Goal: Task Accomplishment & Management: Complete application form

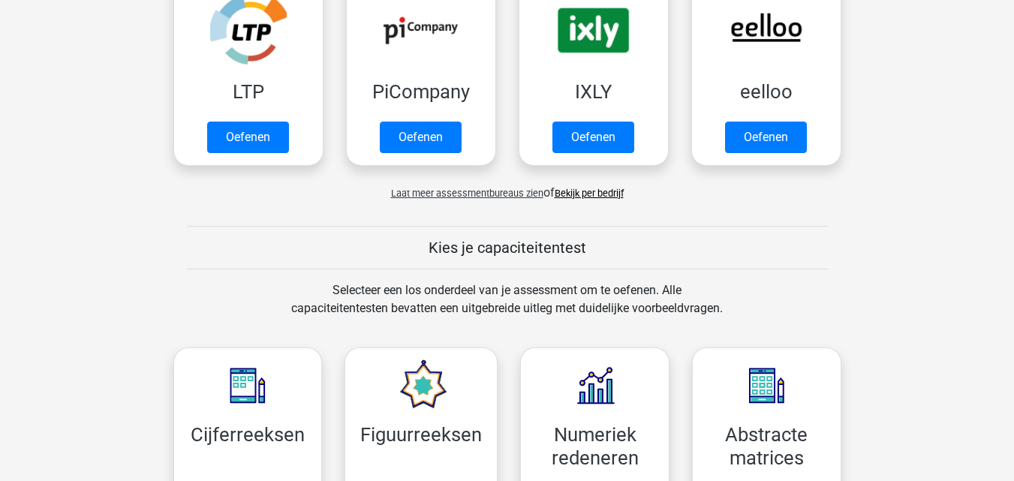
scroll to position [375, 0]
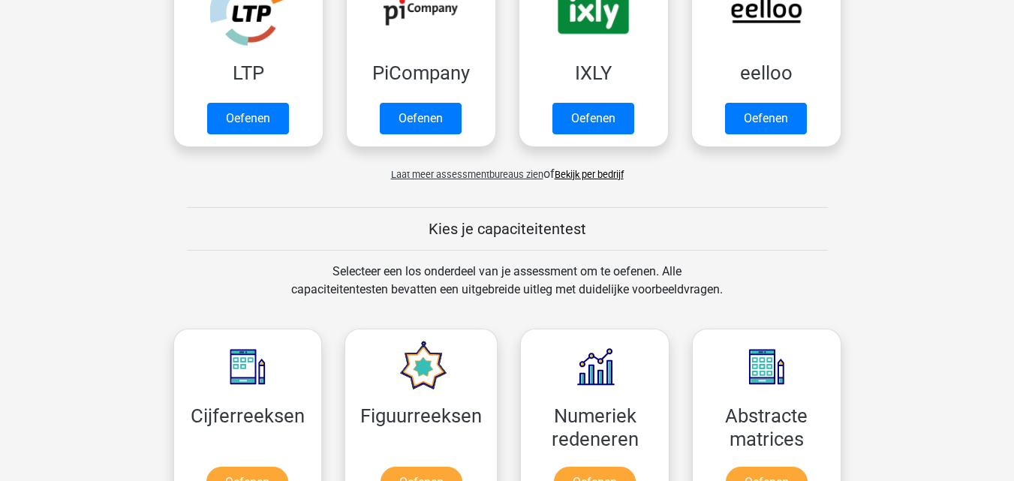
click at [605, 179] on link "Bekijk per bedrijf" at bounding box center [589, 174] width 69 height 11
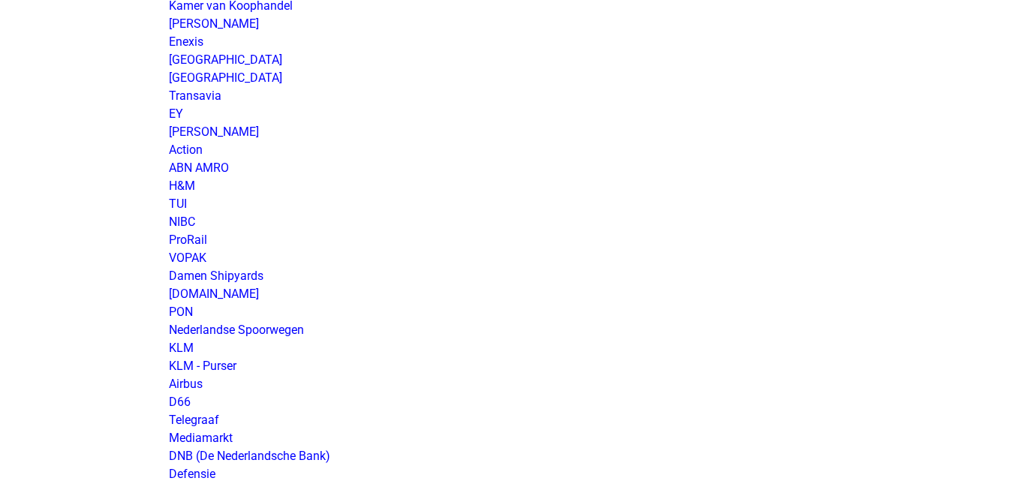
scroll to position [1276, 0]
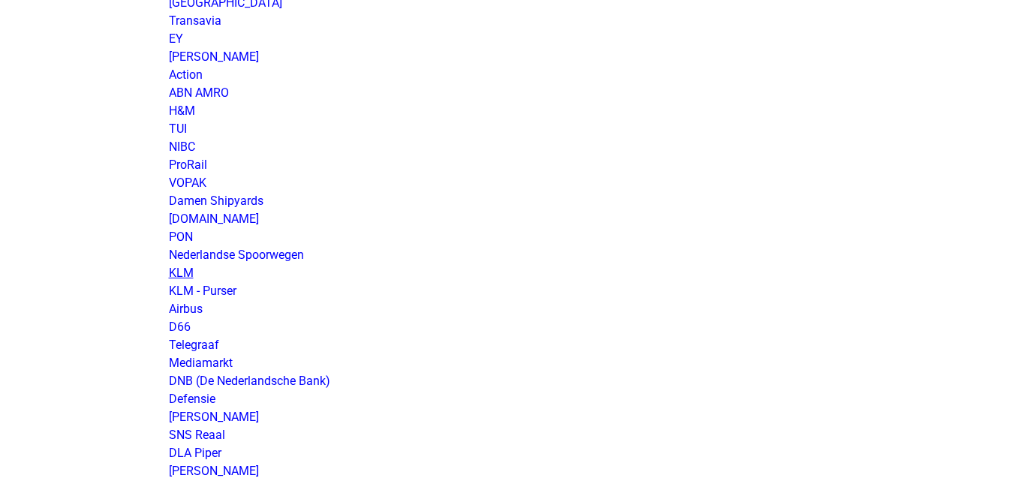
click at [187, 277] on link "KLM" at bounding box center [181, 273] width 25 height 14
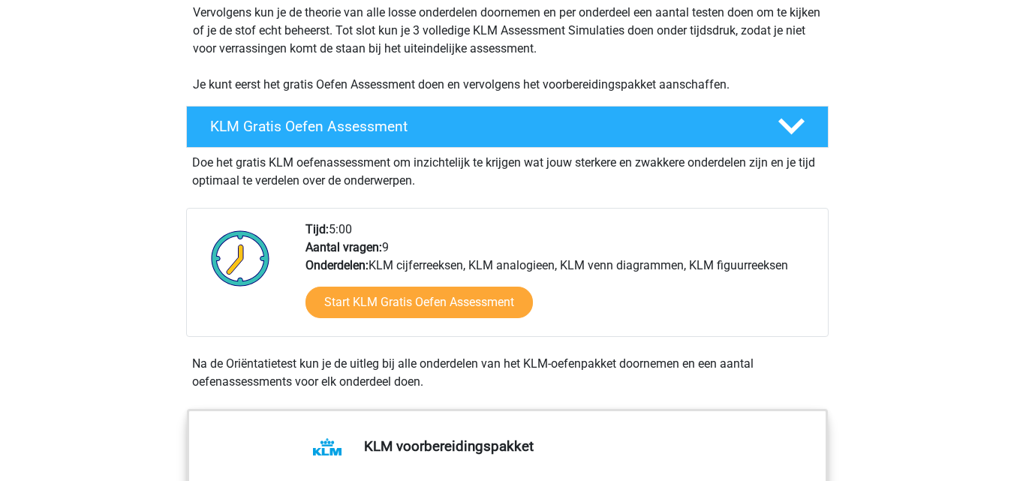
scroll to position [375, 0]
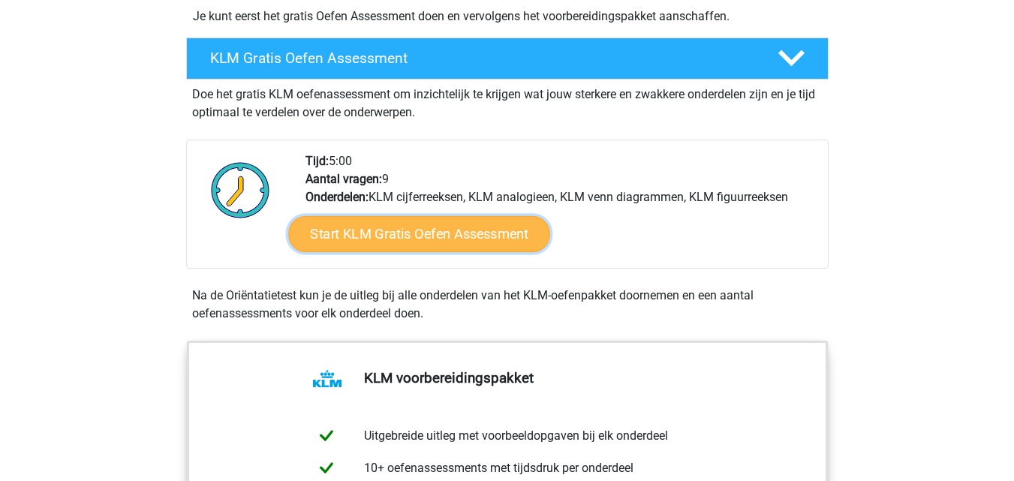
click at [393, 242] on link "Start KLM Gratis Oefen Assessment" at bounding box center [418, 233] width 261 height 36
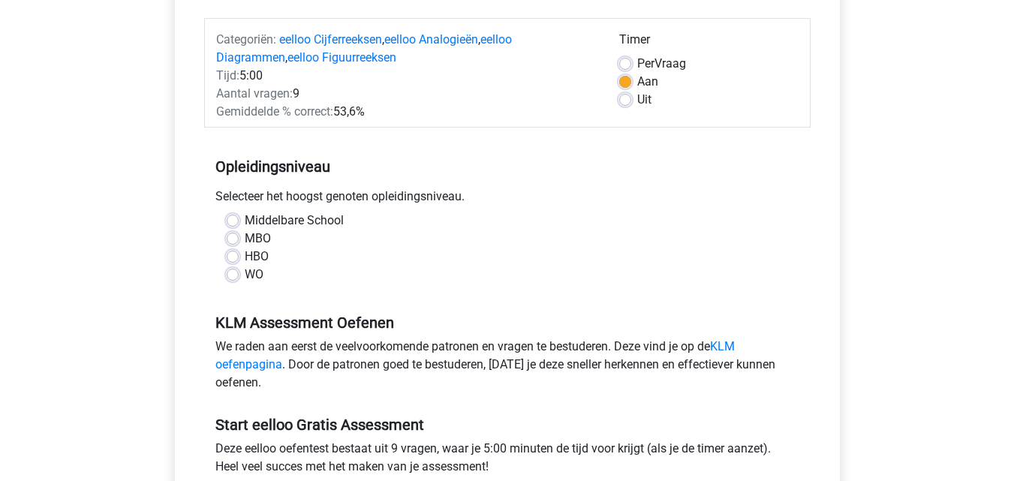
scroll to position [225, 0]
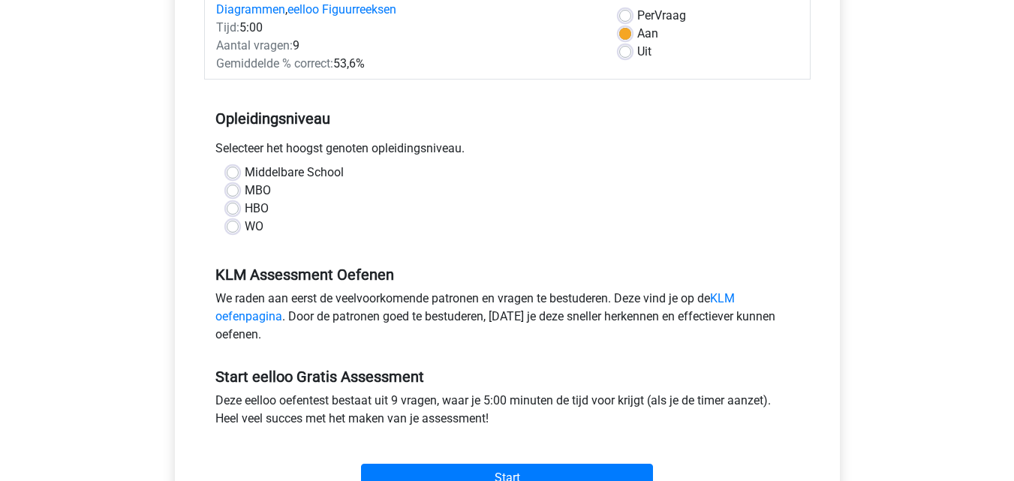
drag, startPoint x: 234, startPoint y: 208, endPoint x: 240, endPoint y: 218, distance: 12.1
click at [245, 208] on label "HBO" at bounding box center [257, 209] width 24 height 18
click at [233, 208] on input "HBO" at bounding box center [233, 207] width 12 height 15
radio input "true"
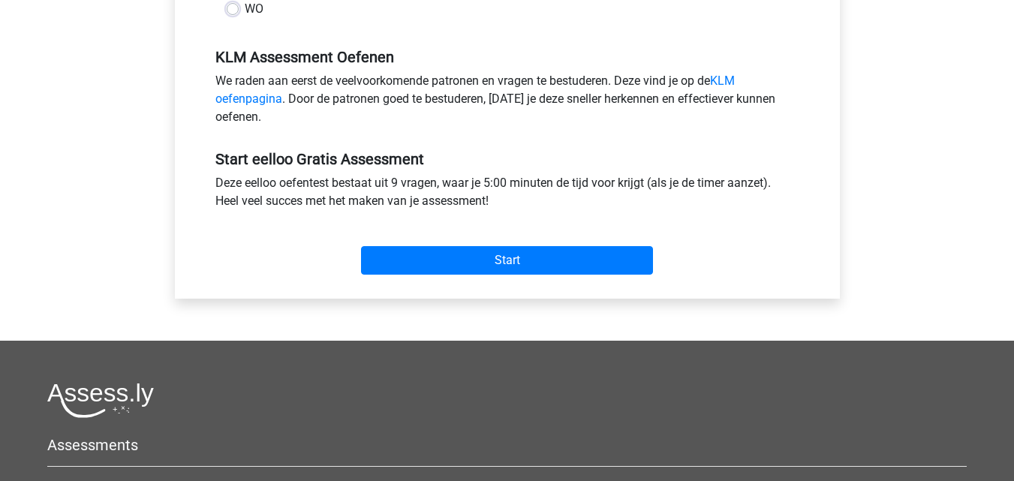
scroll to position [450, 0]
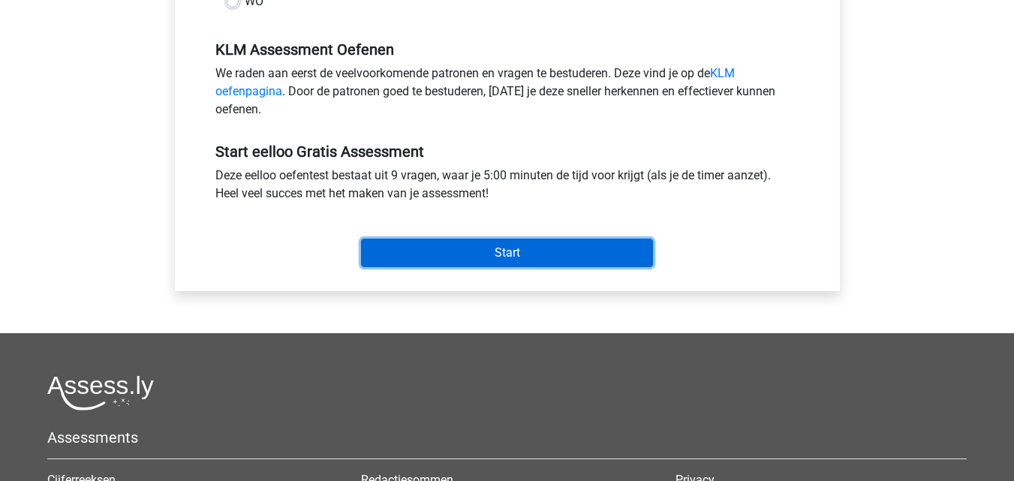
click at [459, 260] on input "Start" at bounding box center [507, 253] width 292 height 29
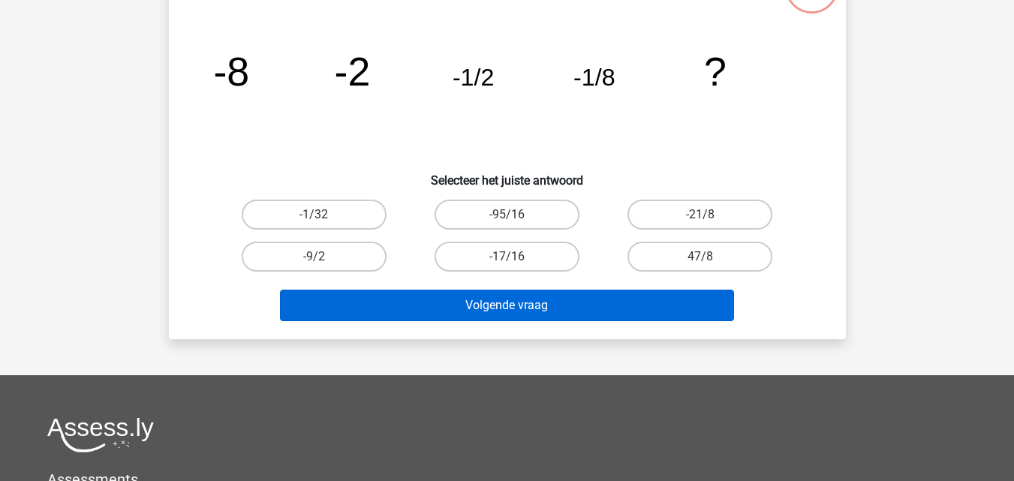
scroll to position [150, 0]
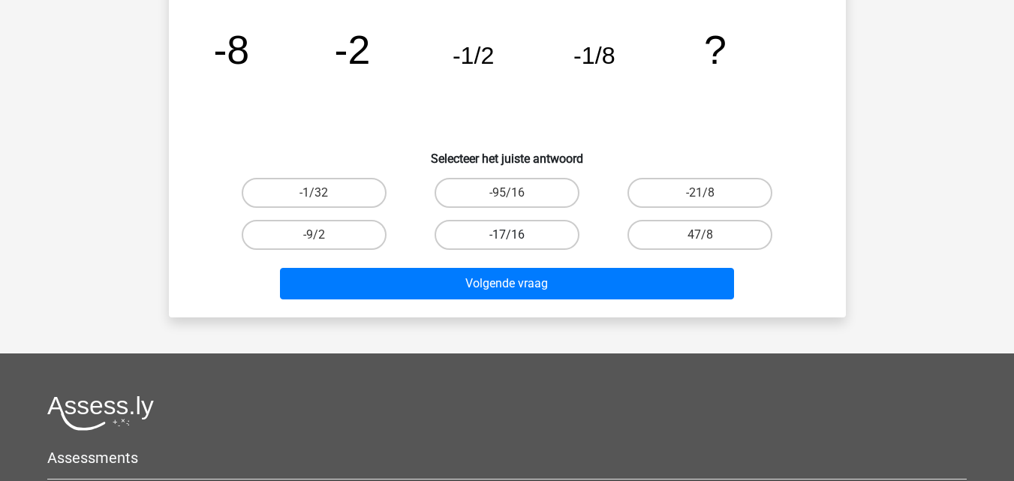
click at [487, 240] on label "-17/16" at bounding box center [507, 235] width 145 height 30
click at [507, 240] on input "-17/16" at bounding box center [512, 240] width 10 height 10
radio input "true"
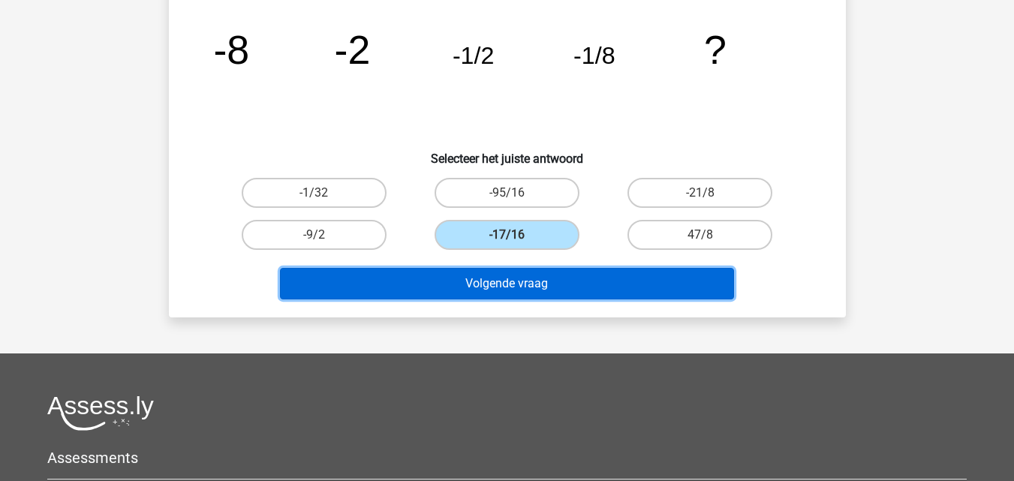
click at [495, 281] on button "Volgende vraag" at bounding box center [507, 284] width 454 height 32
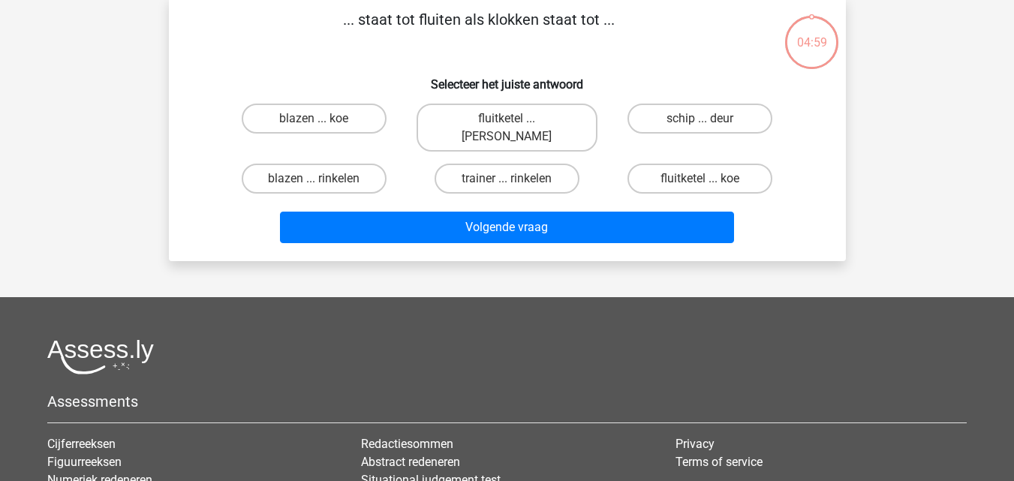
scroll to position [69, 0]
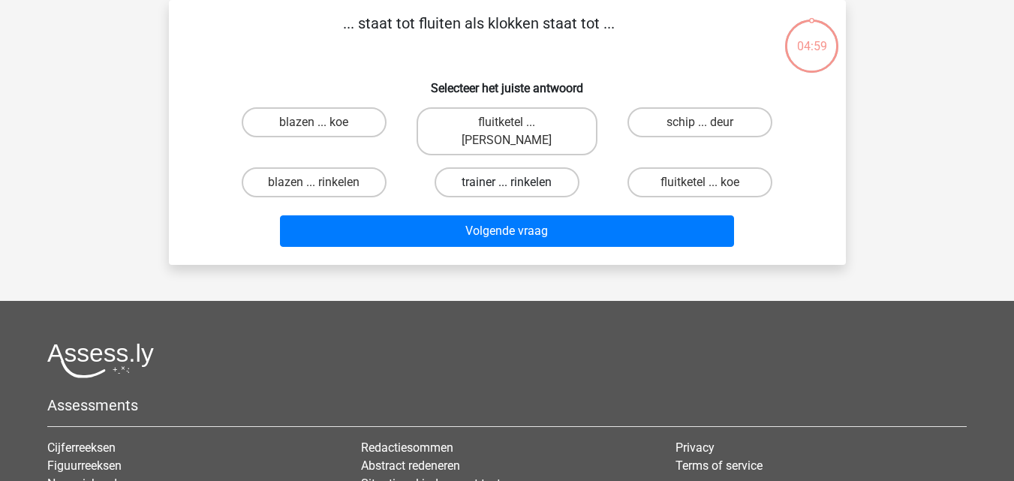
click at [506, 167] on label "trainer ... rinkelen" at bounding box center [507, 182] width 145 height 30
click at [507, 182] on input "trainer ... rinkelen" at bounding box center [512, 187] width 10 height 10
radio input "true"
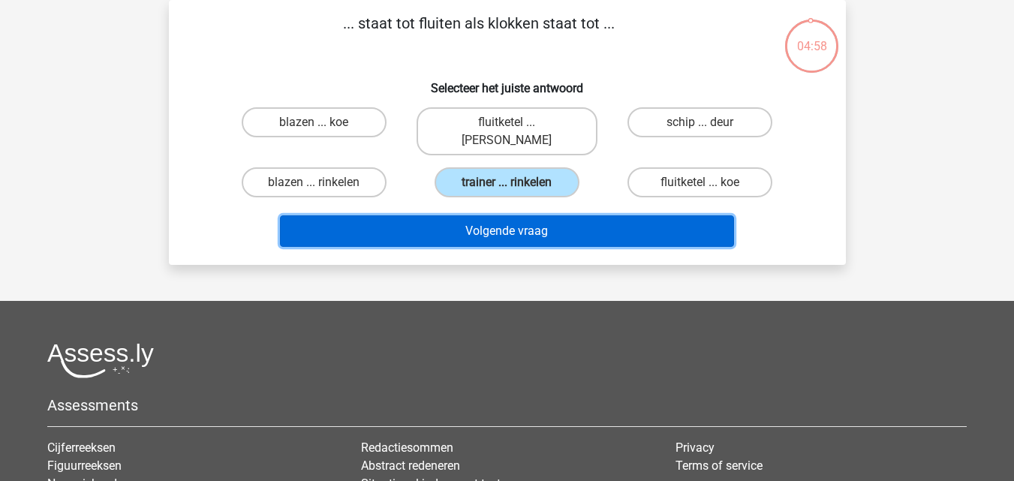
click at [486, 216] on button "Volgende vraag" at bounding box center [507, 231] width 454 height 32
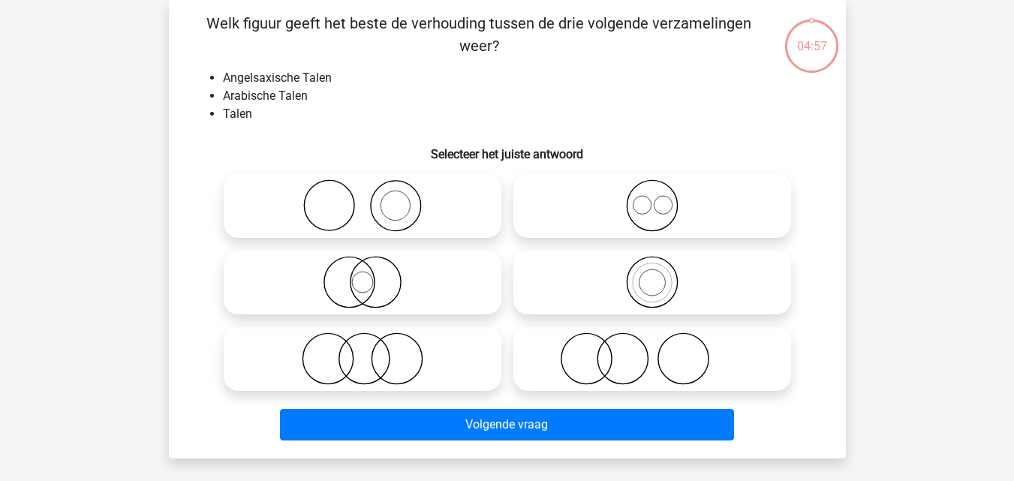
click at [643, 218] on icon at bounding box center [652, 205] width 266 height 53
click at [652, 198] on input "radio" at bounding box center [657, 193] width 10 height 10
radio input "true"
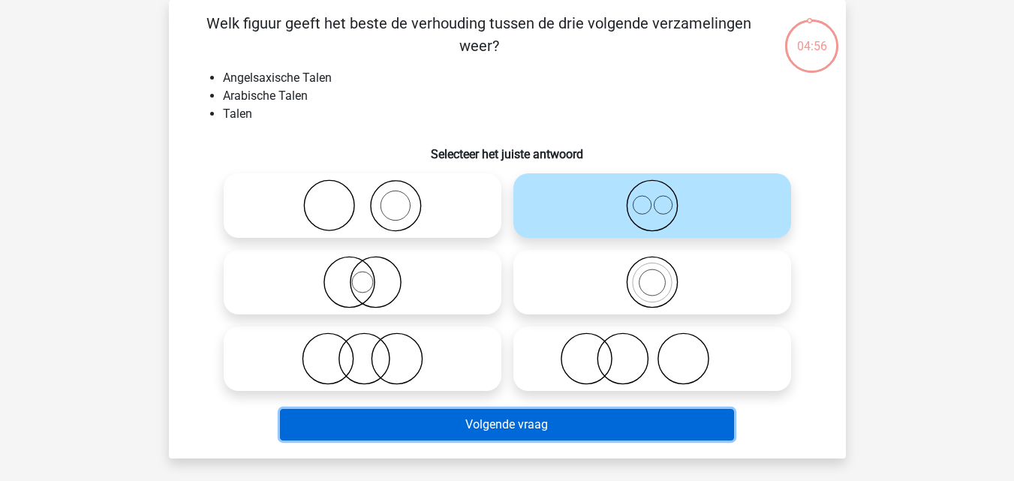
click at [541, 419] on button "Volgende vraag" at bounding box center [507, 425] width 454 height 32
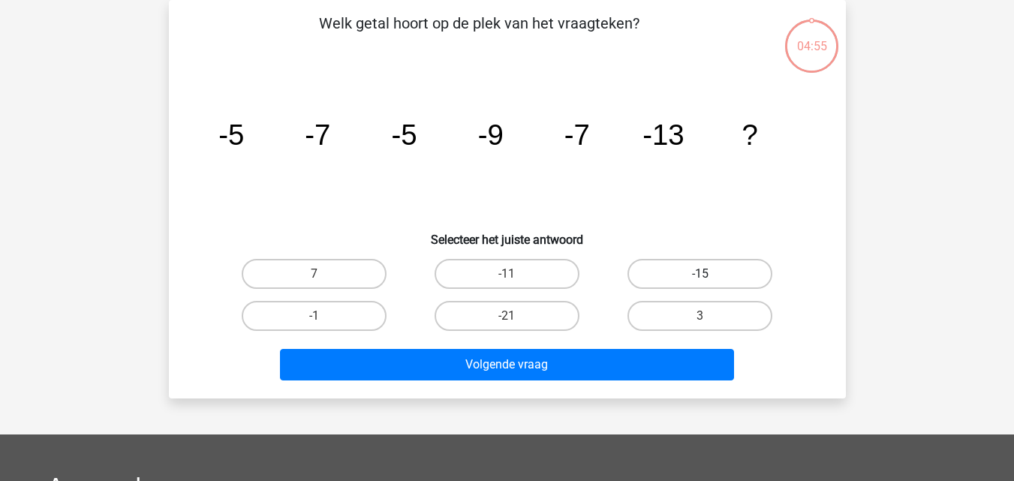
click at [672, 265] on label "-15" at bounding box center [699, 274] width 145 height 30
click at [700, 274] on input "-15" at bounding box center [705, 279] width 10 height 10
radio input "true"
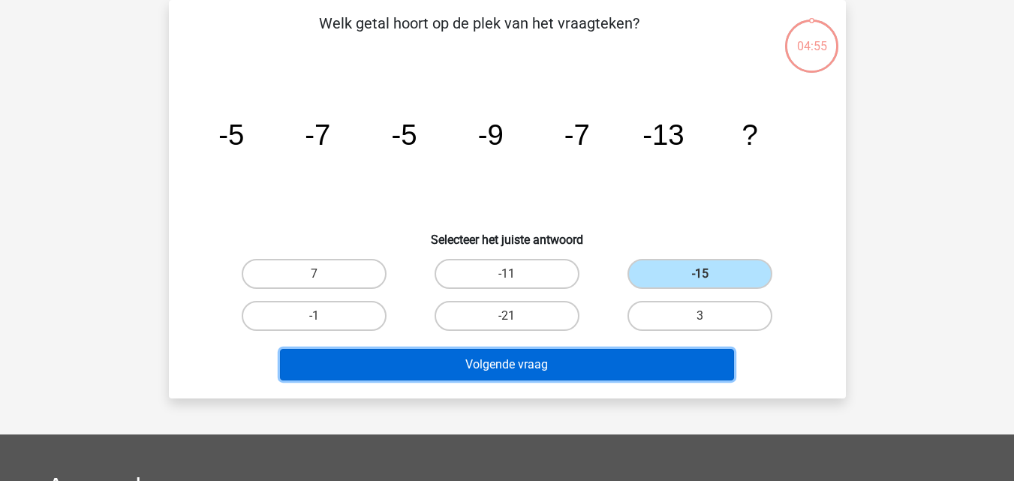
click at [586, 365] on button "Volgende vraag" at bounding box center [507, 365] width 454 height 32
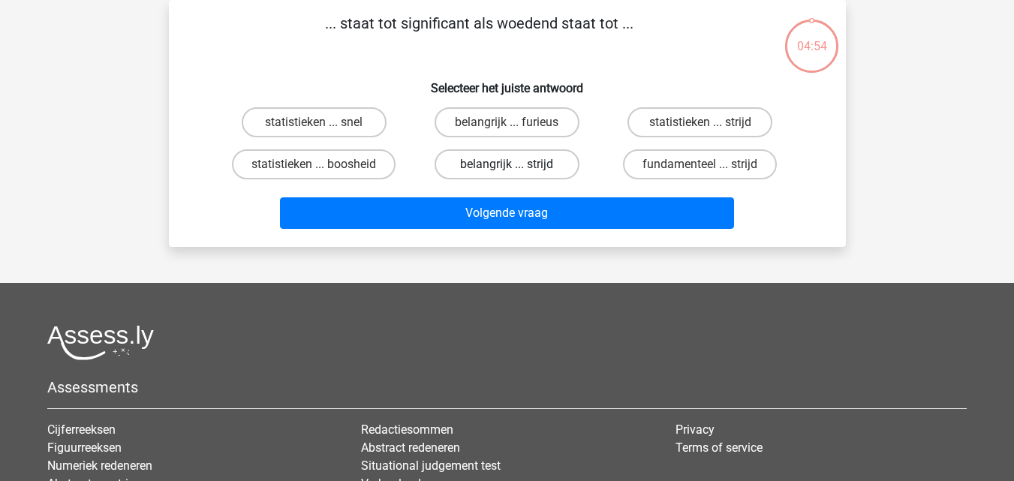
click at [526, 168] on label "belangrijk ... strijd" at bounding box center [507, 164] width 145 height 30
click at [516, 168] on input "belangrijk ... strijd" at bounding box center [512, 169] width 10 height 10
radio input "true"
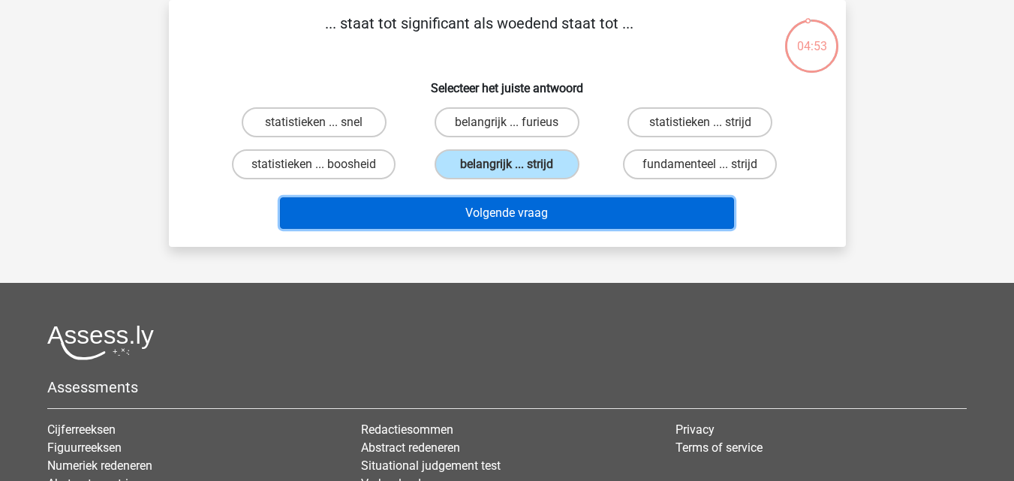
click at [510, 208] on button "Volgende vraag" at bounding box center [507, 213] width 454 height 32
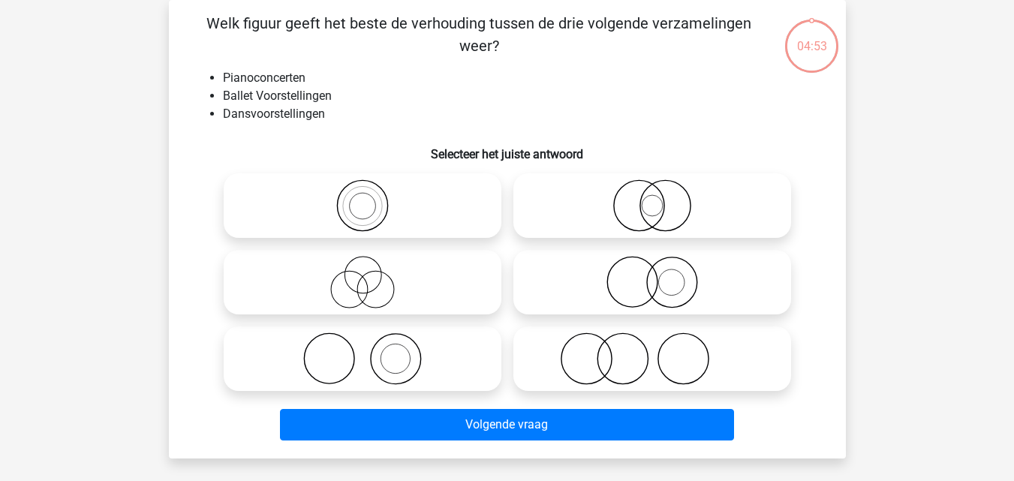
drag, startPoint x: 381, startPoint y: 197, endPoint x: 385, endPoint y: 209, distance: 13.5
click at [381, 198] on icon at bounding box center [363, 205] width 266 height 53
click at [372, 198] on input "radio" at bounding box center [367, 193] width 10 height 10
radio input "true"
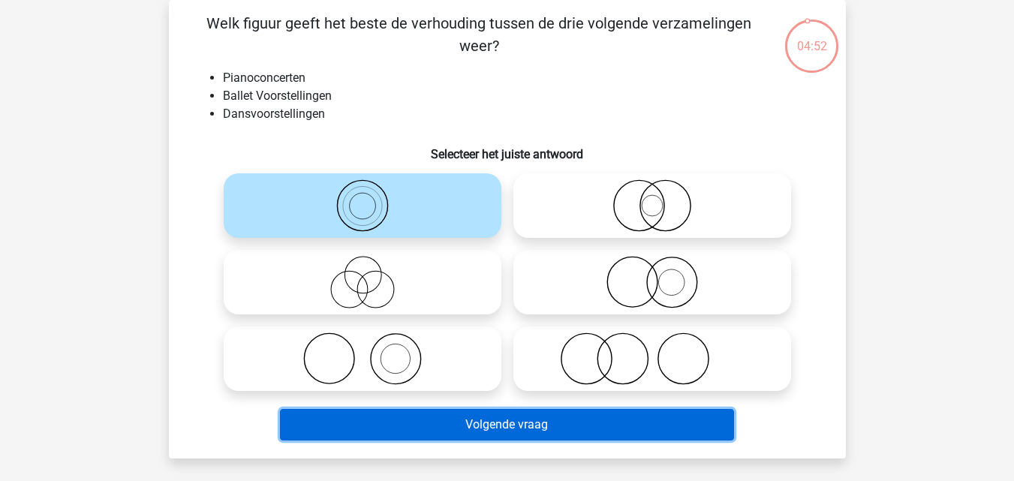
click at [479, 420] on button "Volgende vraag" at bounding box center [507, 425] width 454 height 32
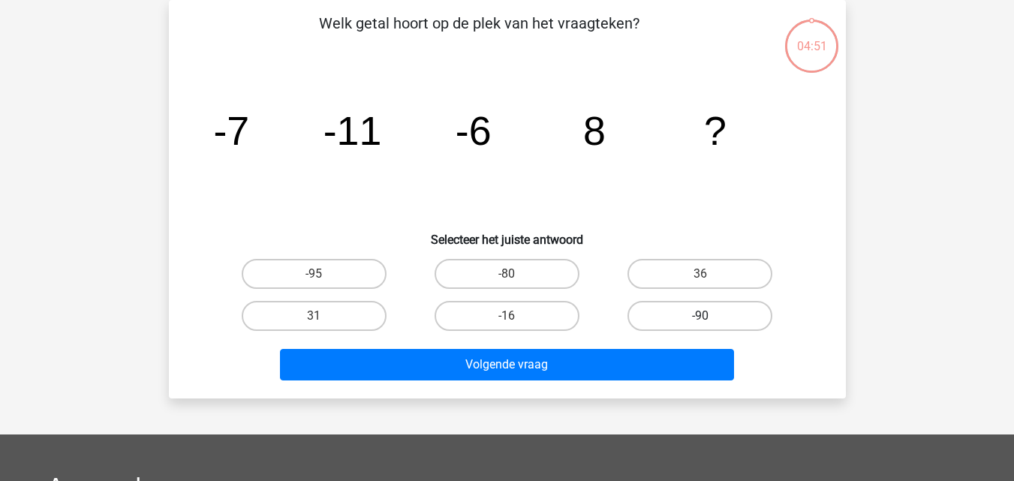
click at [687, 314] on label "-90" at bounding box center [699, 316] width 145 height 30
click at [700, 316] on input "-90" at bounding box center [705, 321] width 10 height 10
radio input "true"
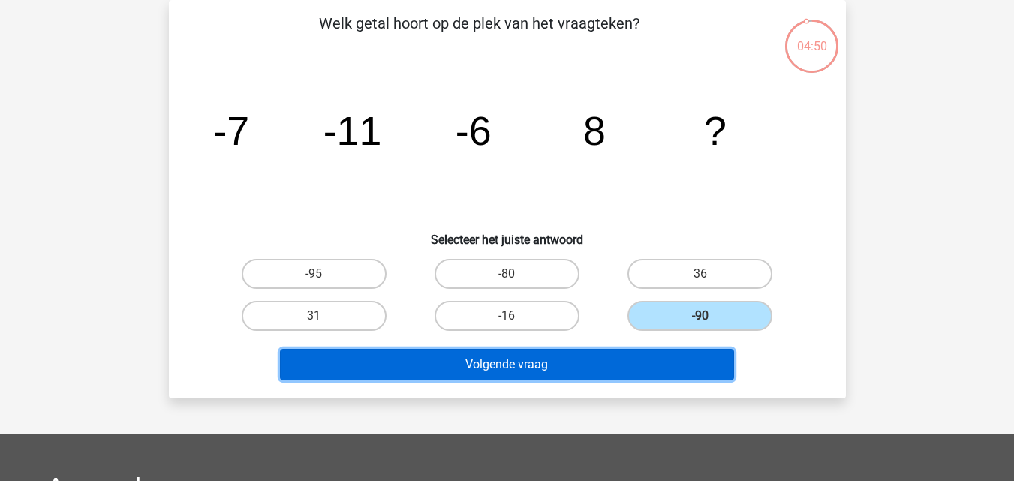
click at [639, 360] on button "Volgende vraag" at bounding box center [507, 365] width 454 height 32
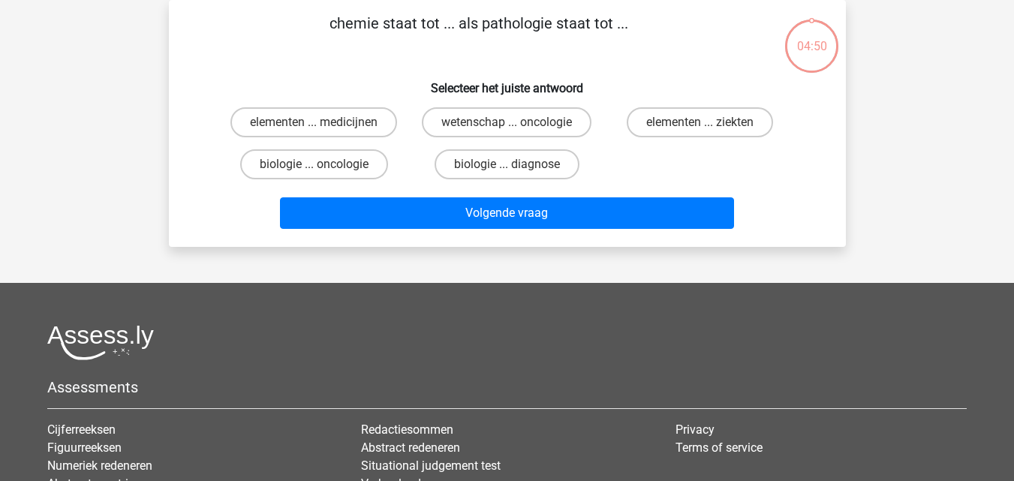
drag, startPoint x: 516, startPoint y: 154, endPoint x: 510, endPoint y: 182, distance: 28.4
click at [517, 154] on label "biologie ... diagnose" at bounding box center [507, 164] width 145 height 30
click at [516, 164] on input "biologie ... diagnose" at bounding box center [512, 169] width 10 height 10
radio input "true"
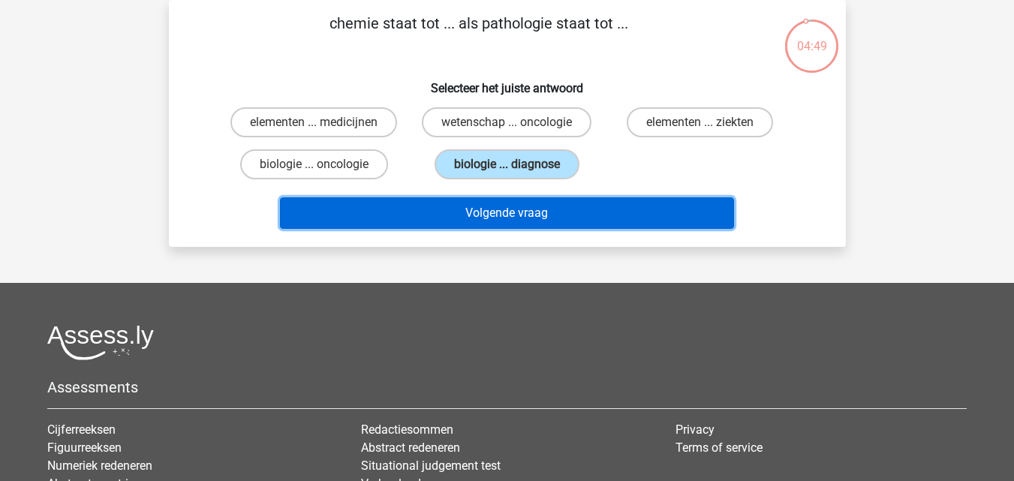
click at [504, 218] on button "Volgende vraag" at bounding box center [507, 213] width 454 height 32
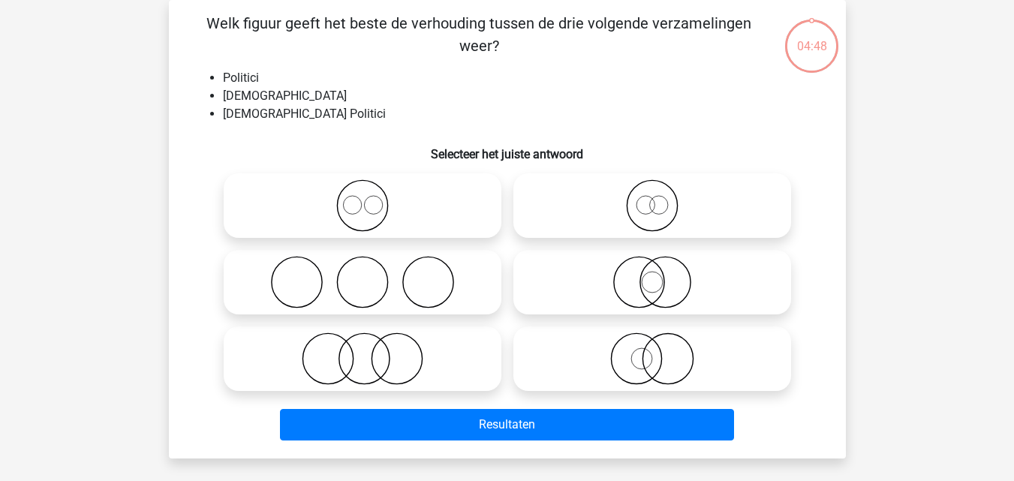
click at [576, 198] on icon at bounding box center [652, 205] width 266 height 53
click at [652, 198] on input "radio" at bounding box center [657, 193] width 10 height 10
radio input "true"
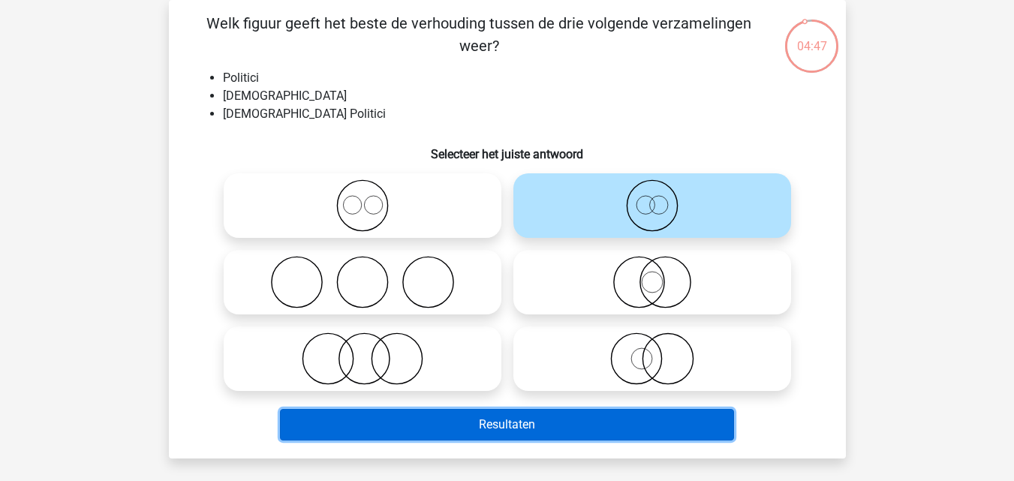
click at [507, 422] on button "Resultaten" at bounding box center [507, 425] width 454 height 32
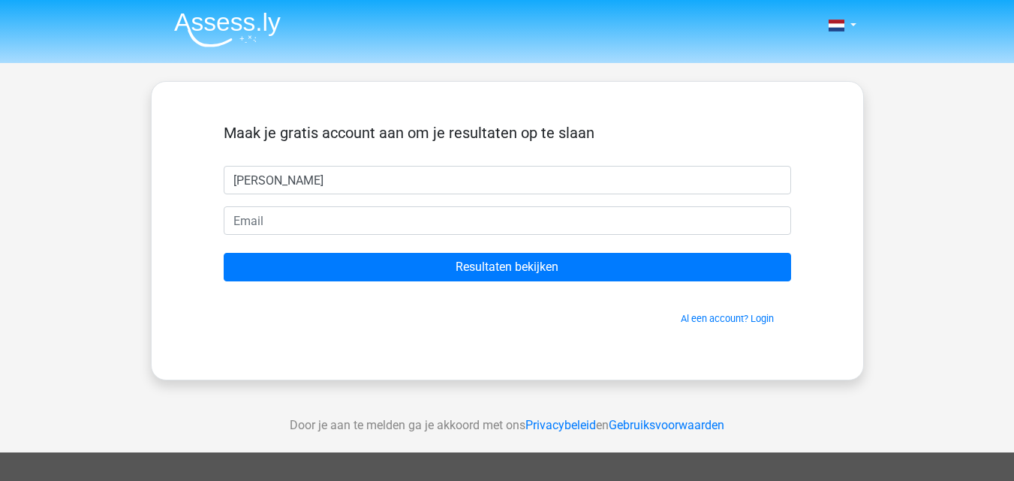
type input "[PERSON_NAME]"
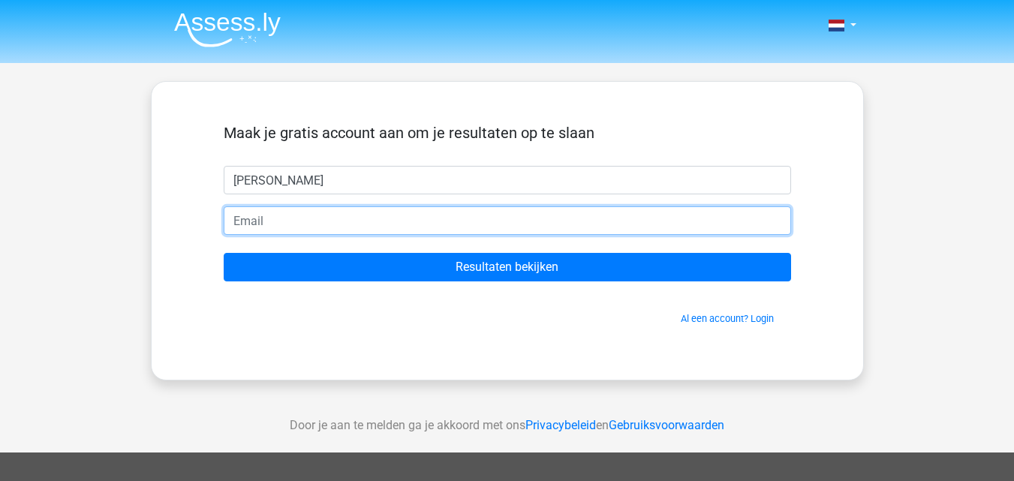
click at [353, 225] on input "email" at bounding box center [507, 220] width 567 height 29
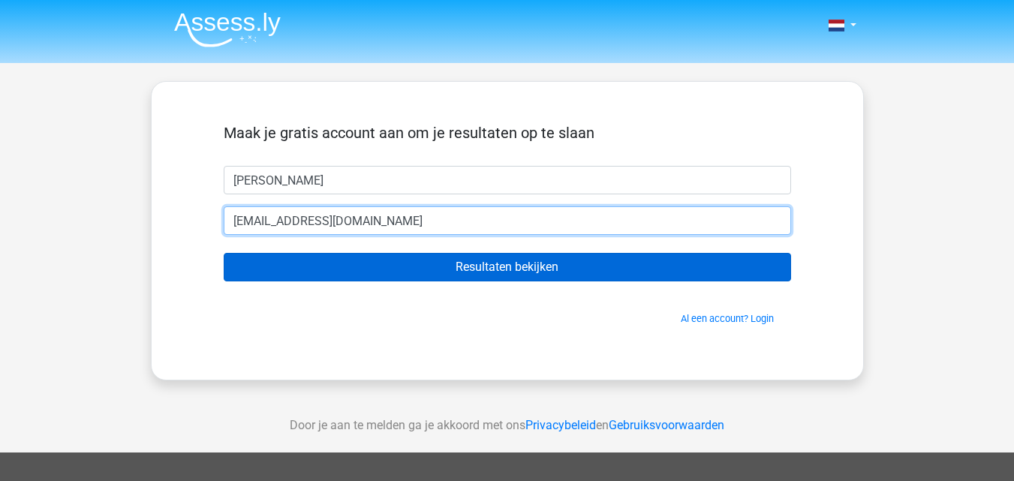
type input "[EMAIL_ADDRESS][DOMAIN_NAME]"
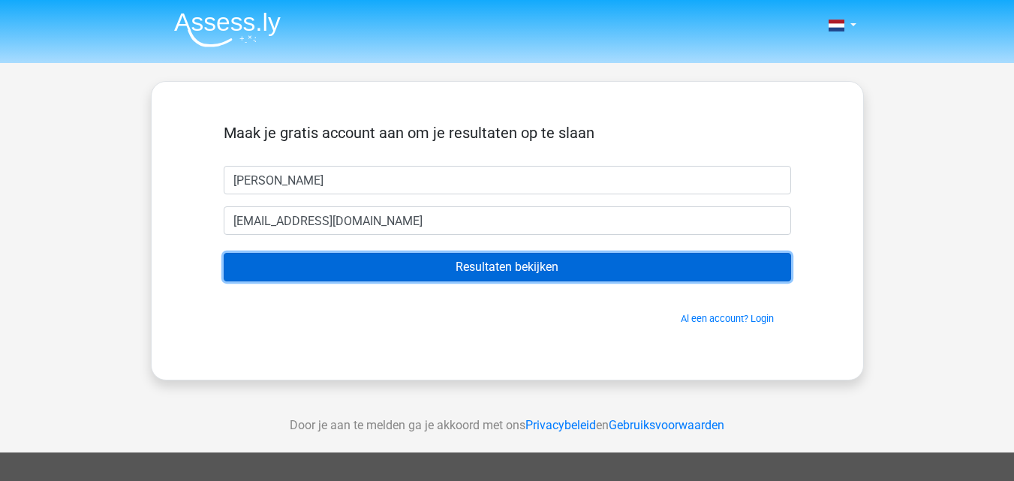
click at [343, 269] on input "Resultaten bekijken" at bounding box center [507, 267] width 567 height 29
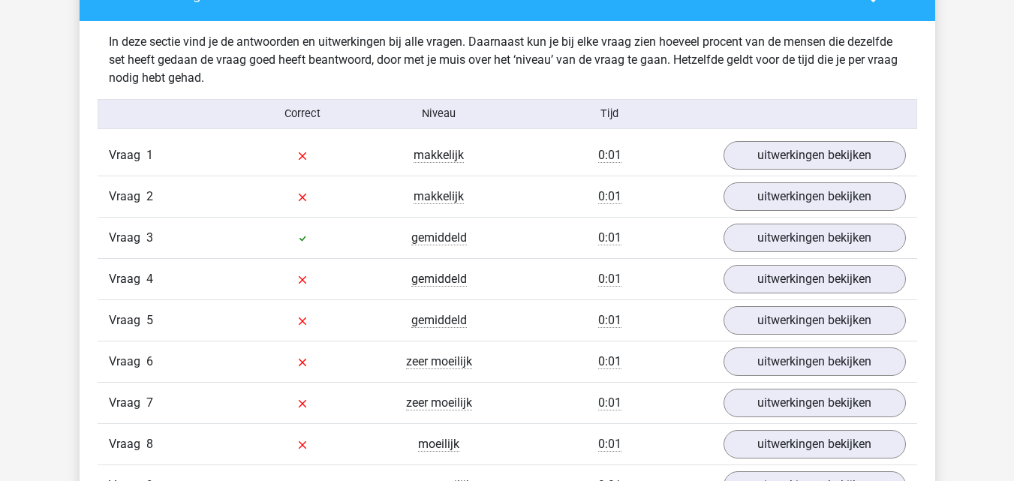
scroll to position [1576, 0]
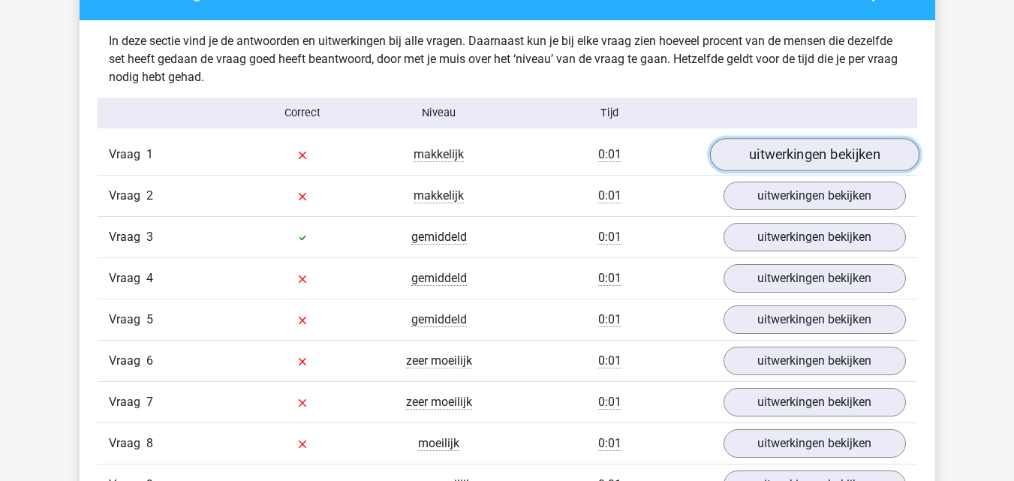
click at [817, 155] on link "uitwerkingen bekijken" at bounding box center [813, 154] width 209 height 33
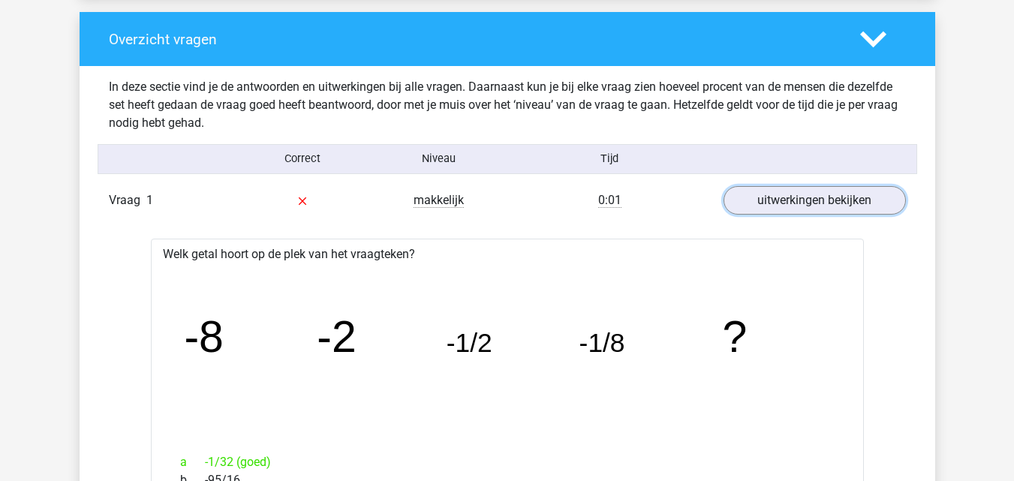
scroll to position [1501, 0]
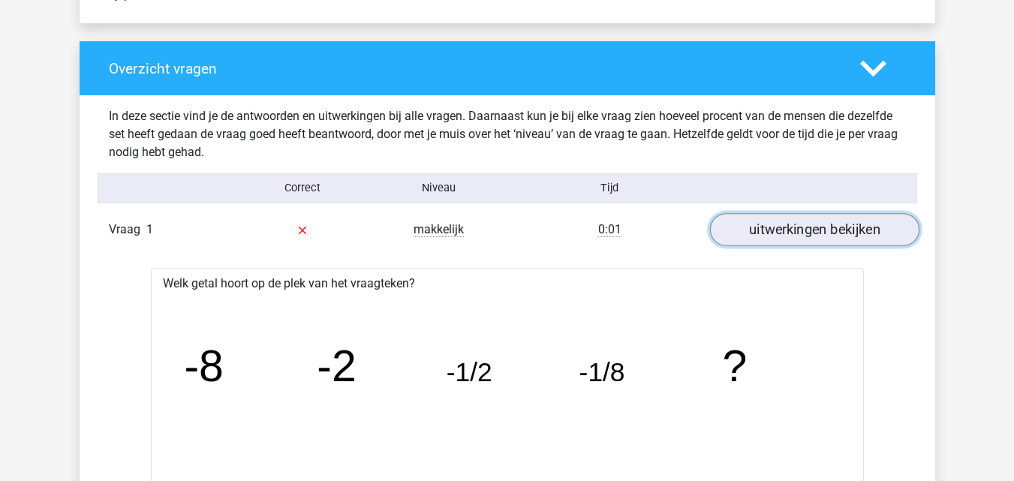
click at [775, 229] on link "uitwerkingen bekijken" at bounding box center [813, 229] width 209 height 33
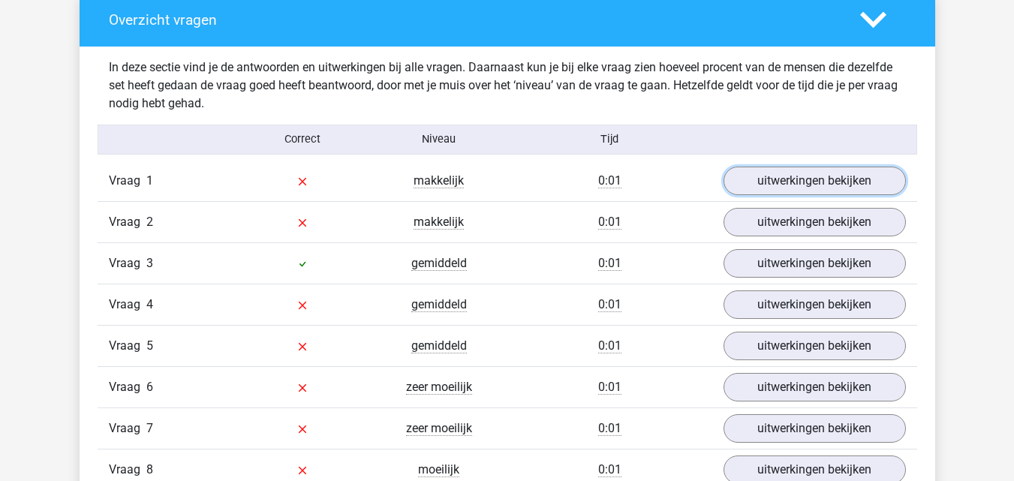
scroll to position [1576, 0]
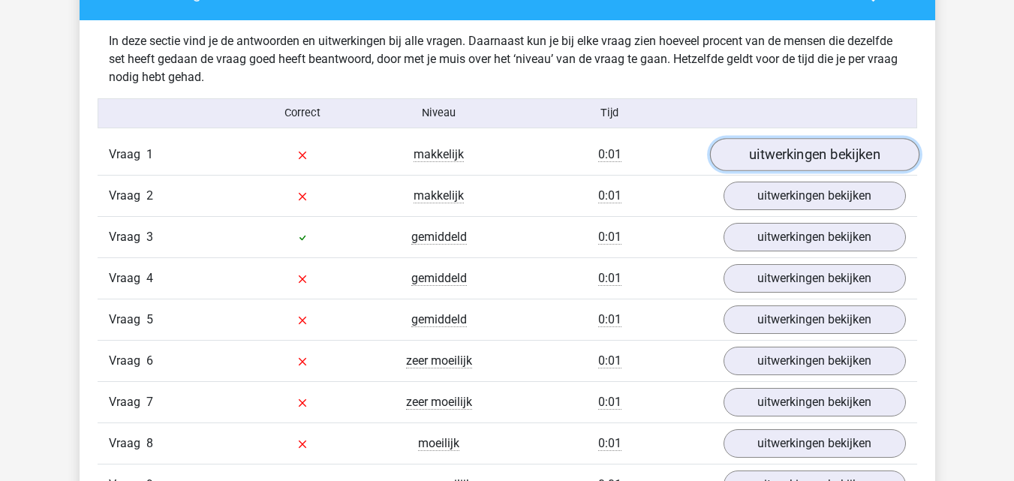
click at [779, 162] on link "uitwerkingen bekijken" at bounding box center [813, 154] width 209 height 33
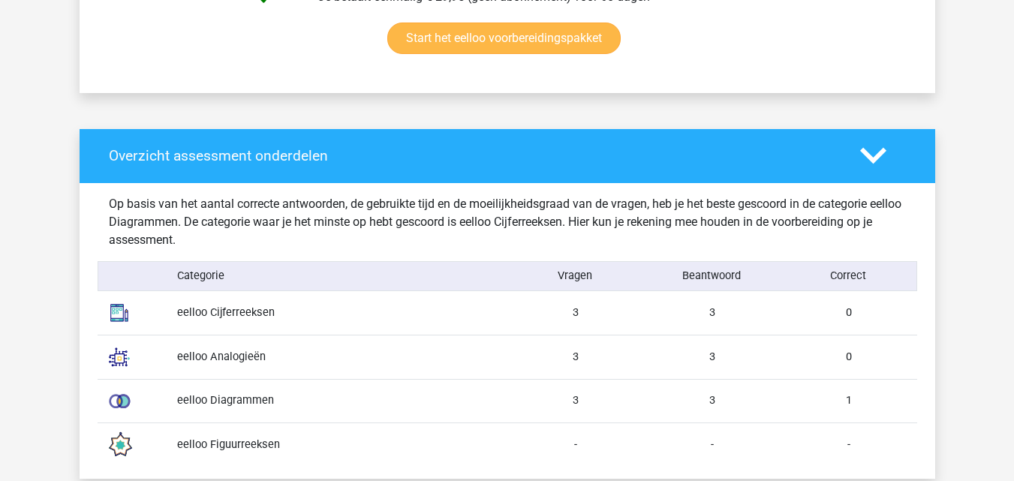
scroll to position [1126, 0]
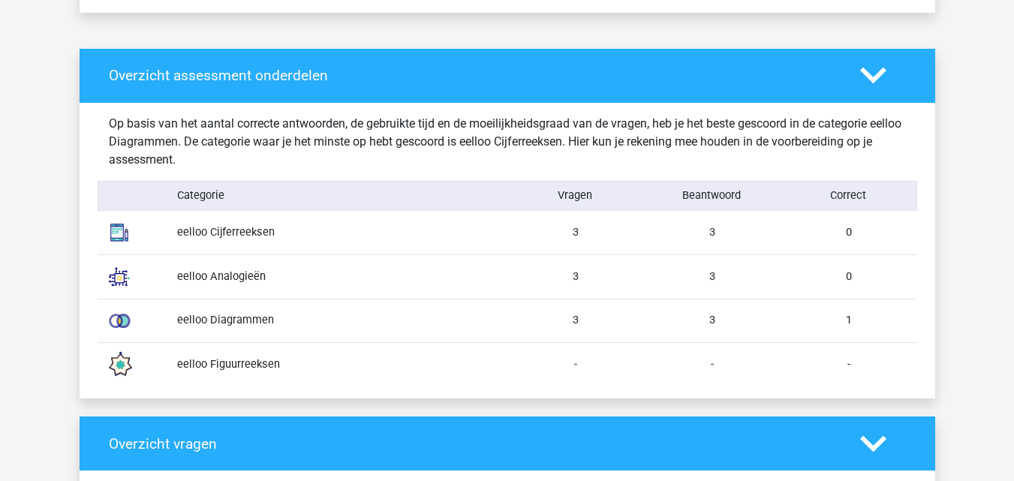
click at [393, 235] on div "eelloo Cijferreeksen" at bounding box center [336, 232] width 341 height 17
click at [256, 236] on div "eelloo Cijferreeksen" at bounding box center [336, 232] width 341 height 17
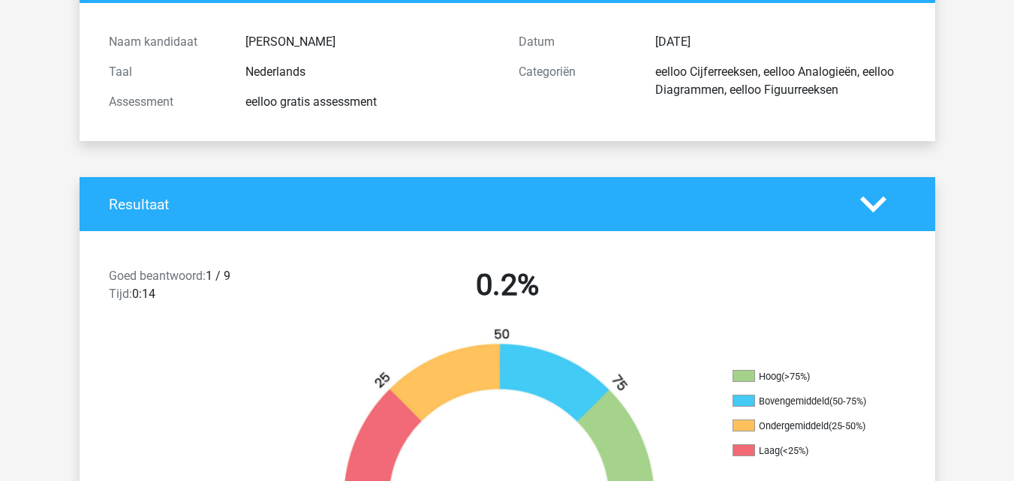
scroll to position [0, 0]
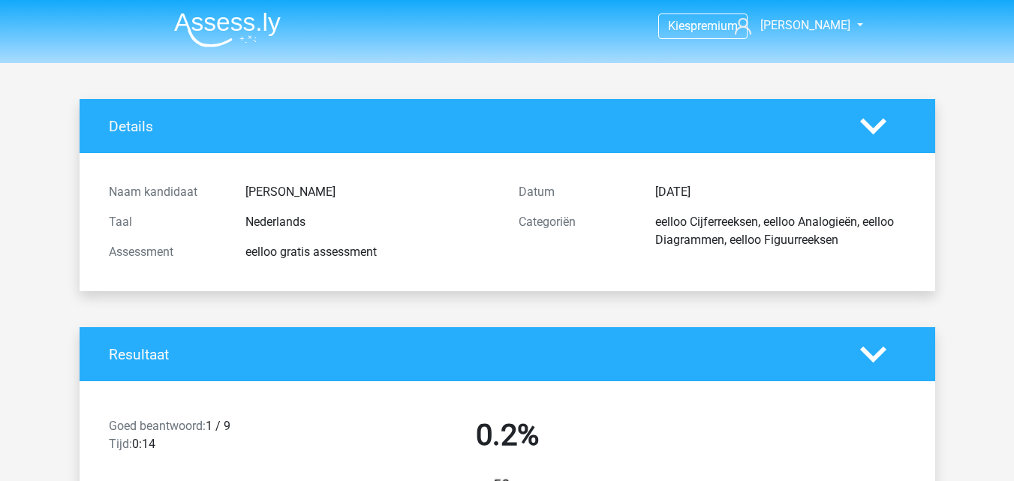
click at [235, 24] on img at bounding box center [227, 29] width 107 height 35
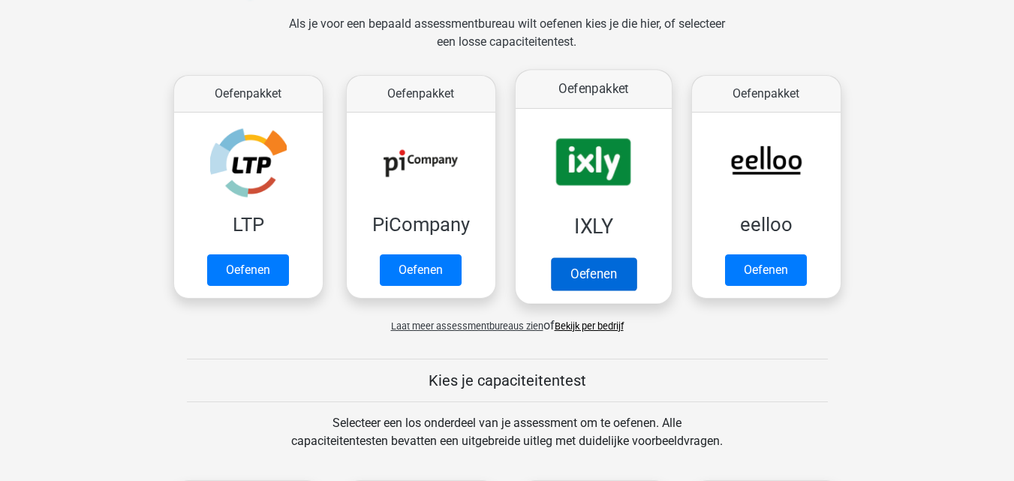
scroll to position [225, 0]
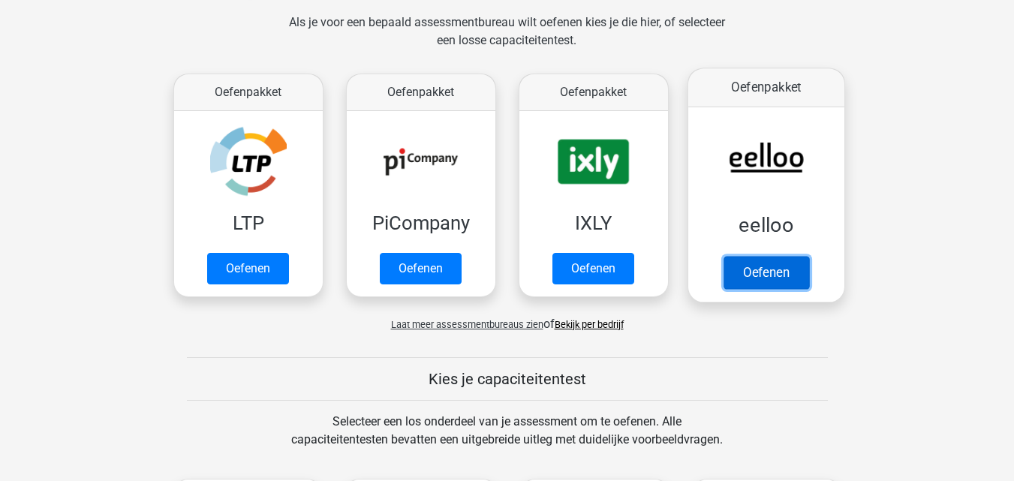
click at [744, 272] on link "Oefenen" at bounding box center [766, 272] width 86 height 33
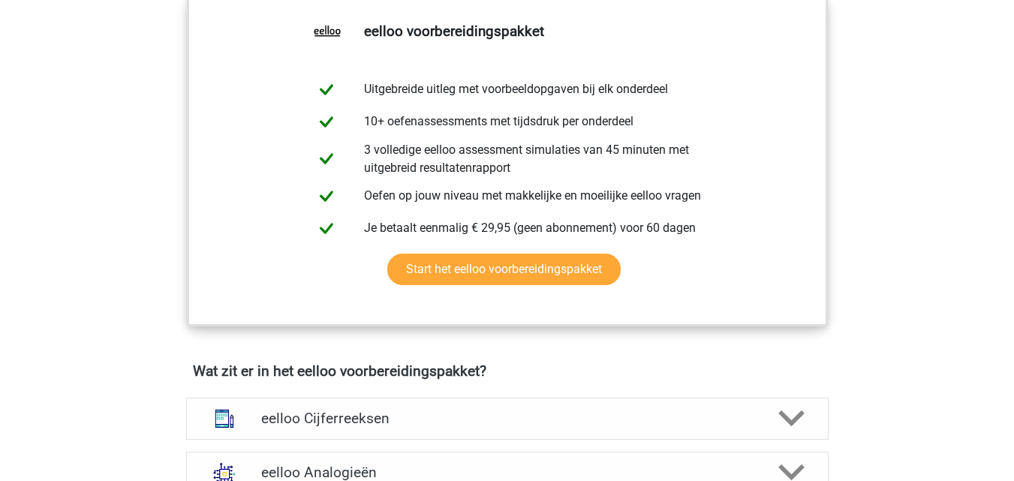
scroll to position [826, 0]
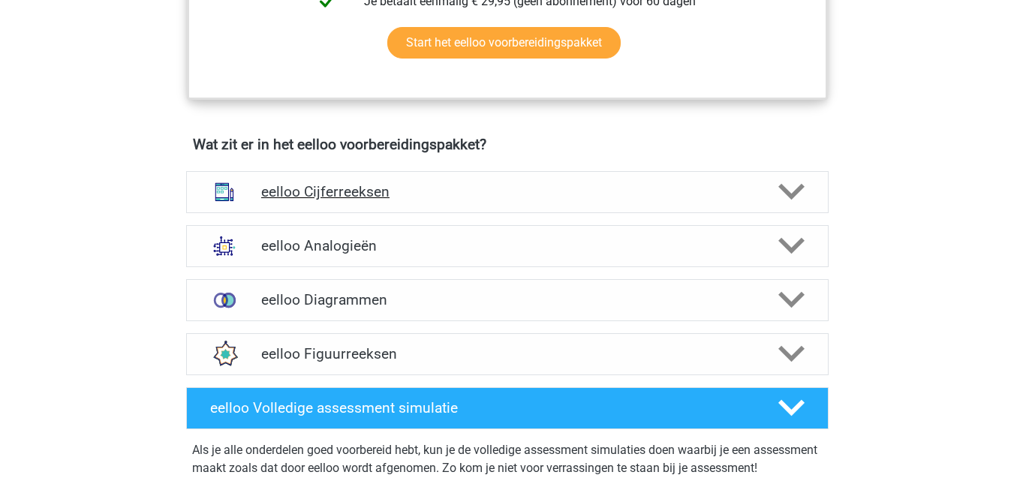
click at [476, 197] on h4 "eelloo Cijferreeksen" at bounding box center [507, 191] width 492 height 17
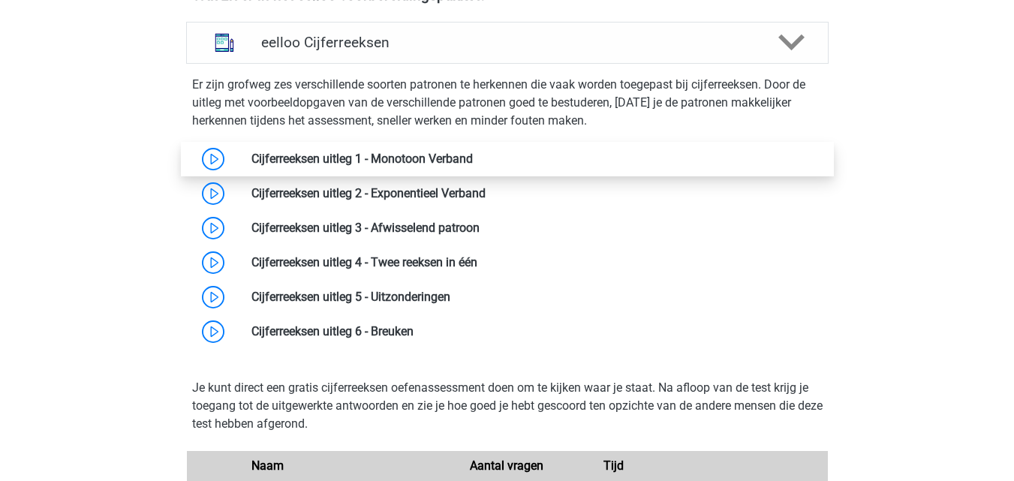
scroll to position [976, 0]
